Goal: Task Accomplishment & Management: Manage account settings

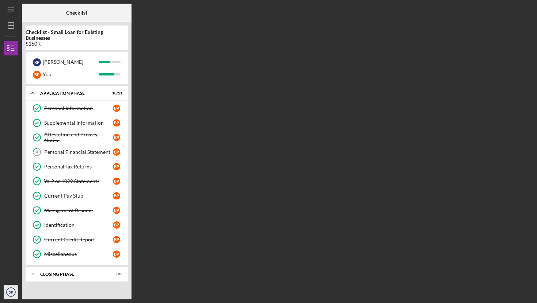
click at [13, 286] on icon "BP" at bounding box center [11, 292] width 15 height 18
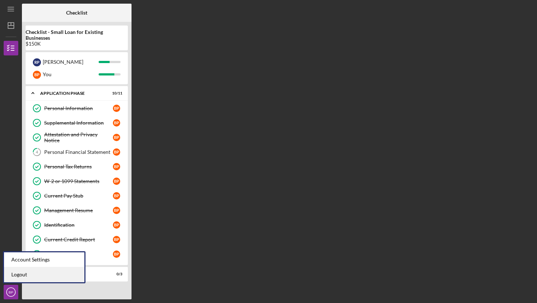
click at [18, 273] on link "Logout" at bounding box center [44, 275] width 80 height 15
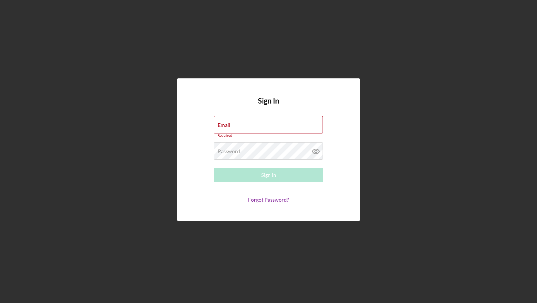
type input "[EMAIL_ADDRESS][DOMAIN_NAME]"
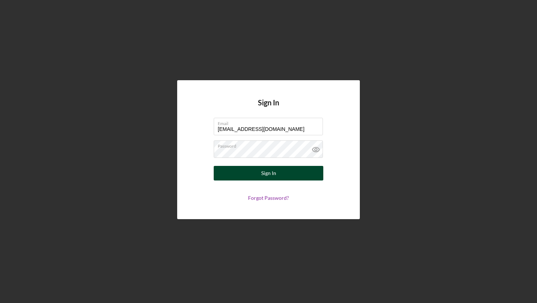
click at [283, 172] on button "Sign In" at bounding box center [268, 173] width 109 height 15
